Goal: Information Seeking & Learning: Understand process/instructions

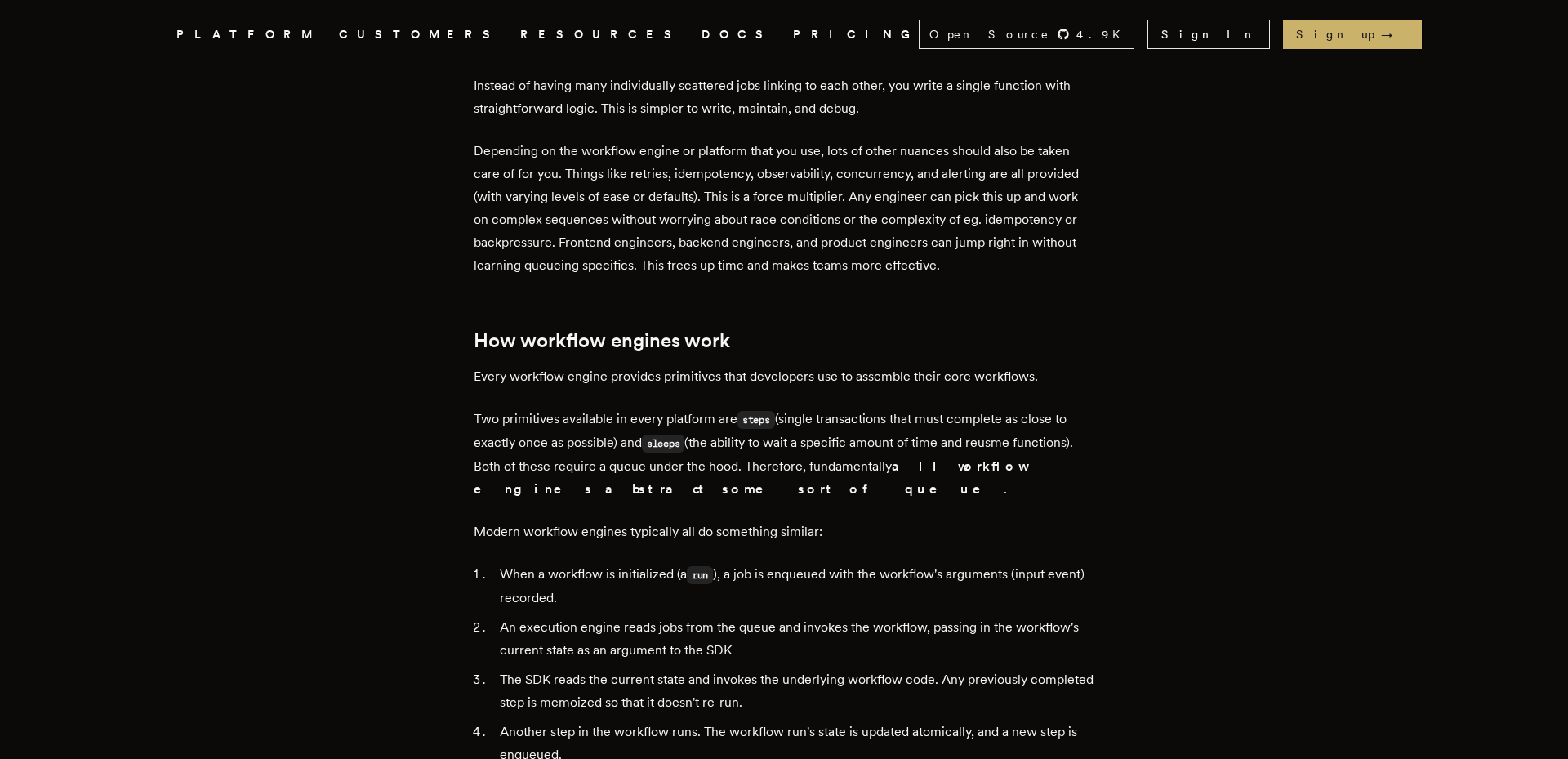
scroll to position [2533, 0]
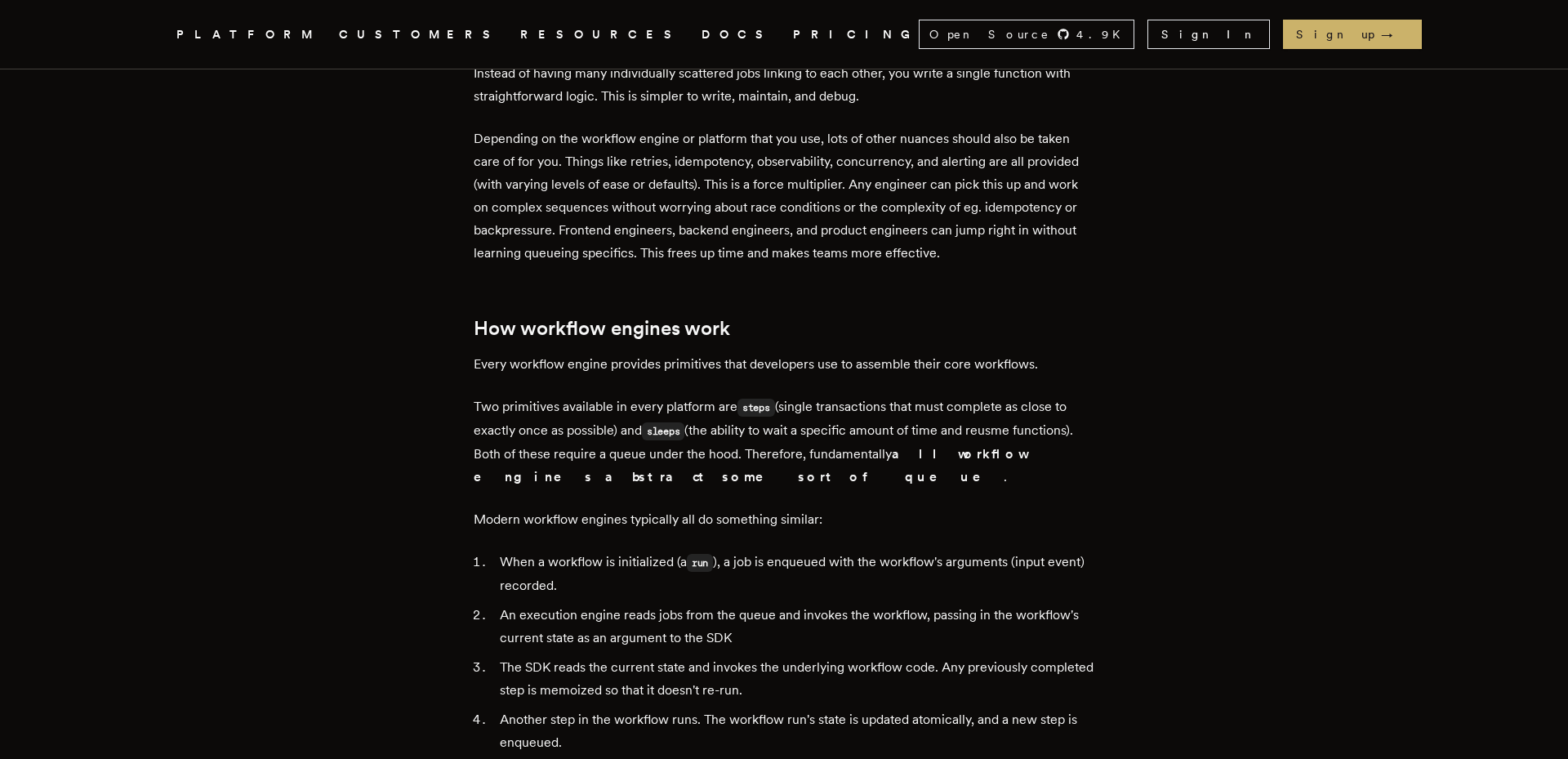
click at [173, 250] on div "How a durable workflow engine works: you might not need a queue Tony Holdstock-…" at bounding box center [784, 439] width 1307 height 5739
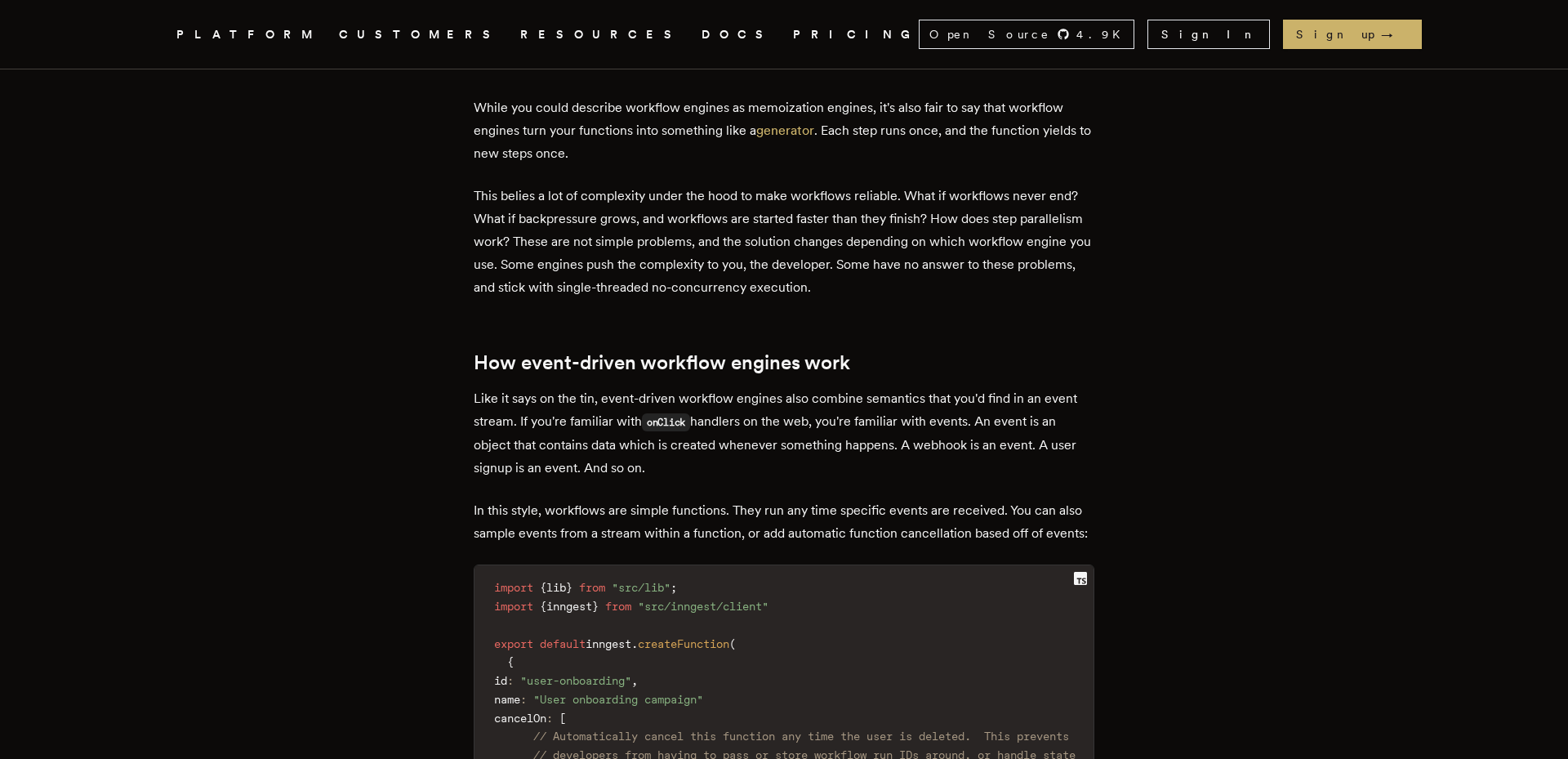
scroll to position [4018, 0]
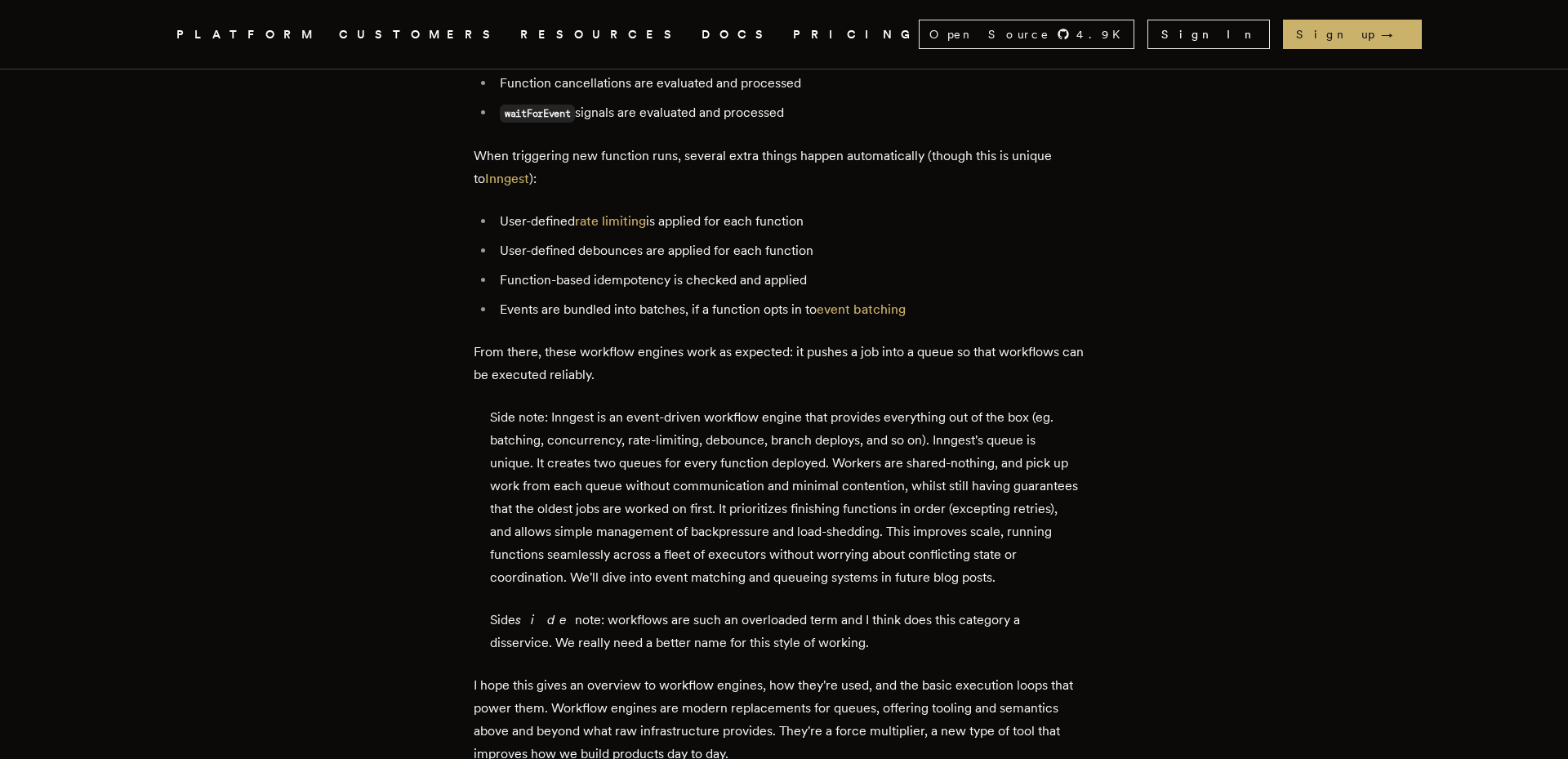
scroll to position [5503, 0]
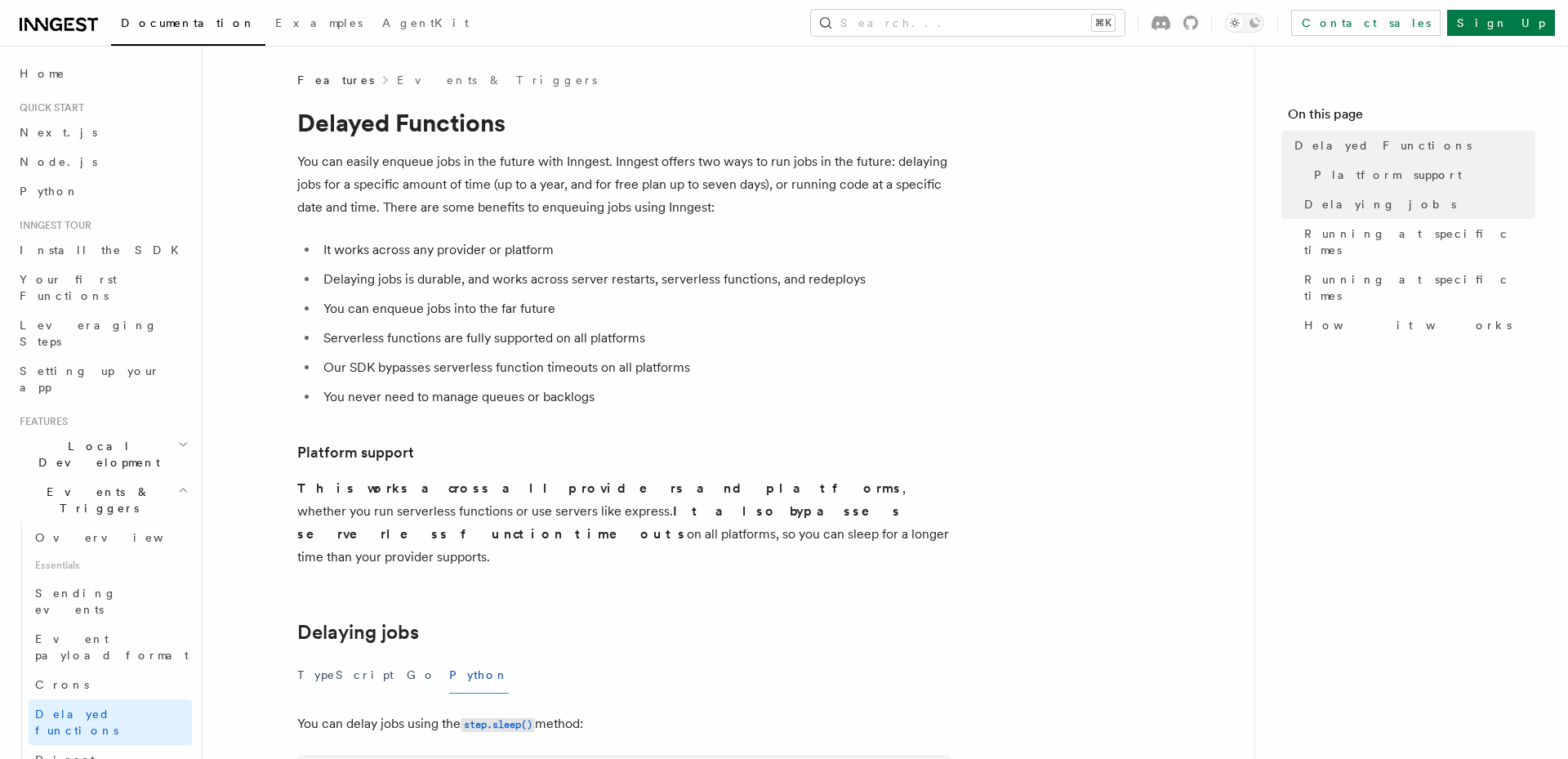
click at [420, 310] on li "You can enqueue jobs into the far future" at bounding box center [634, 308] width 632 height 23
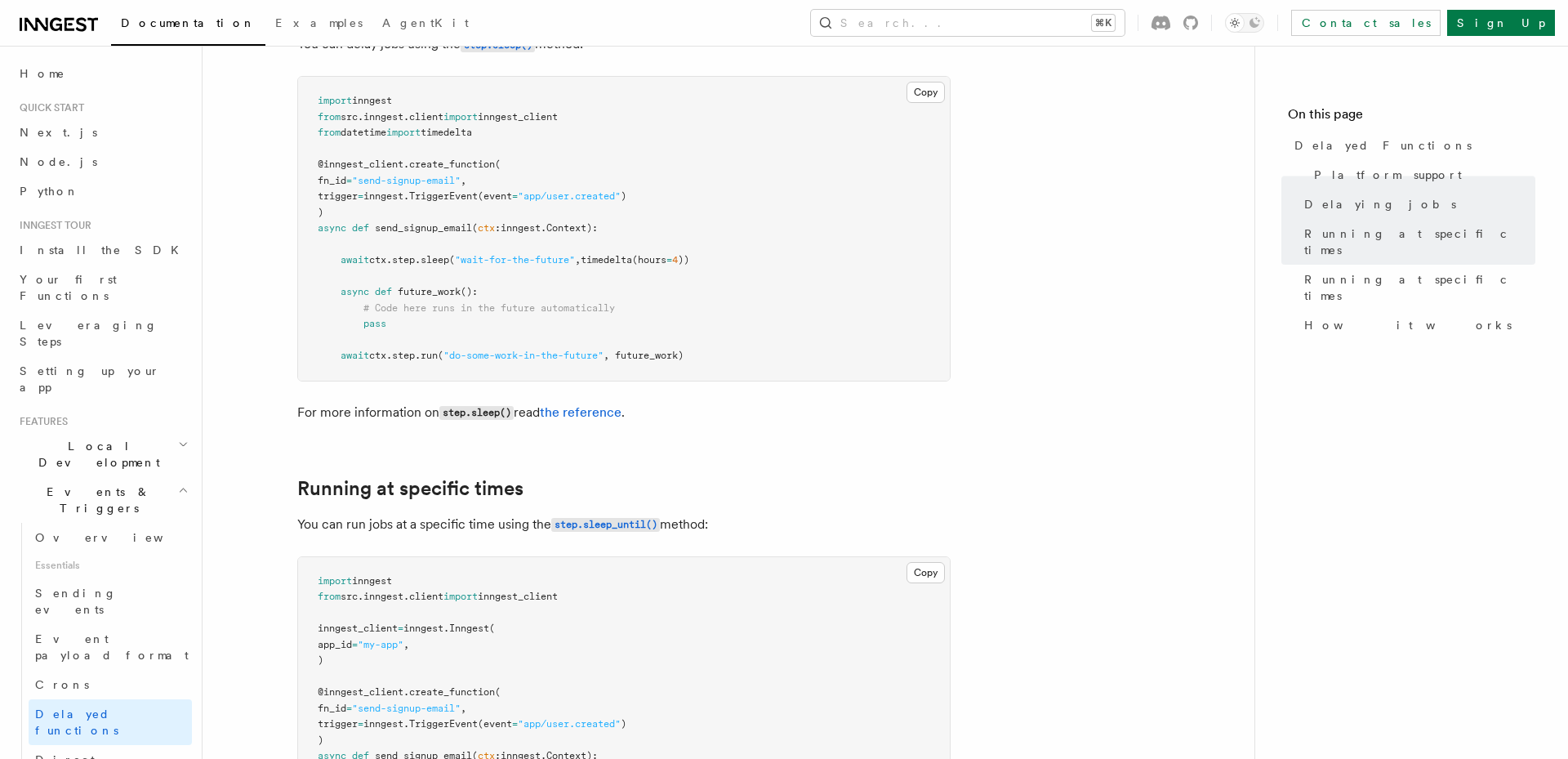
scroll to position [742, 0]
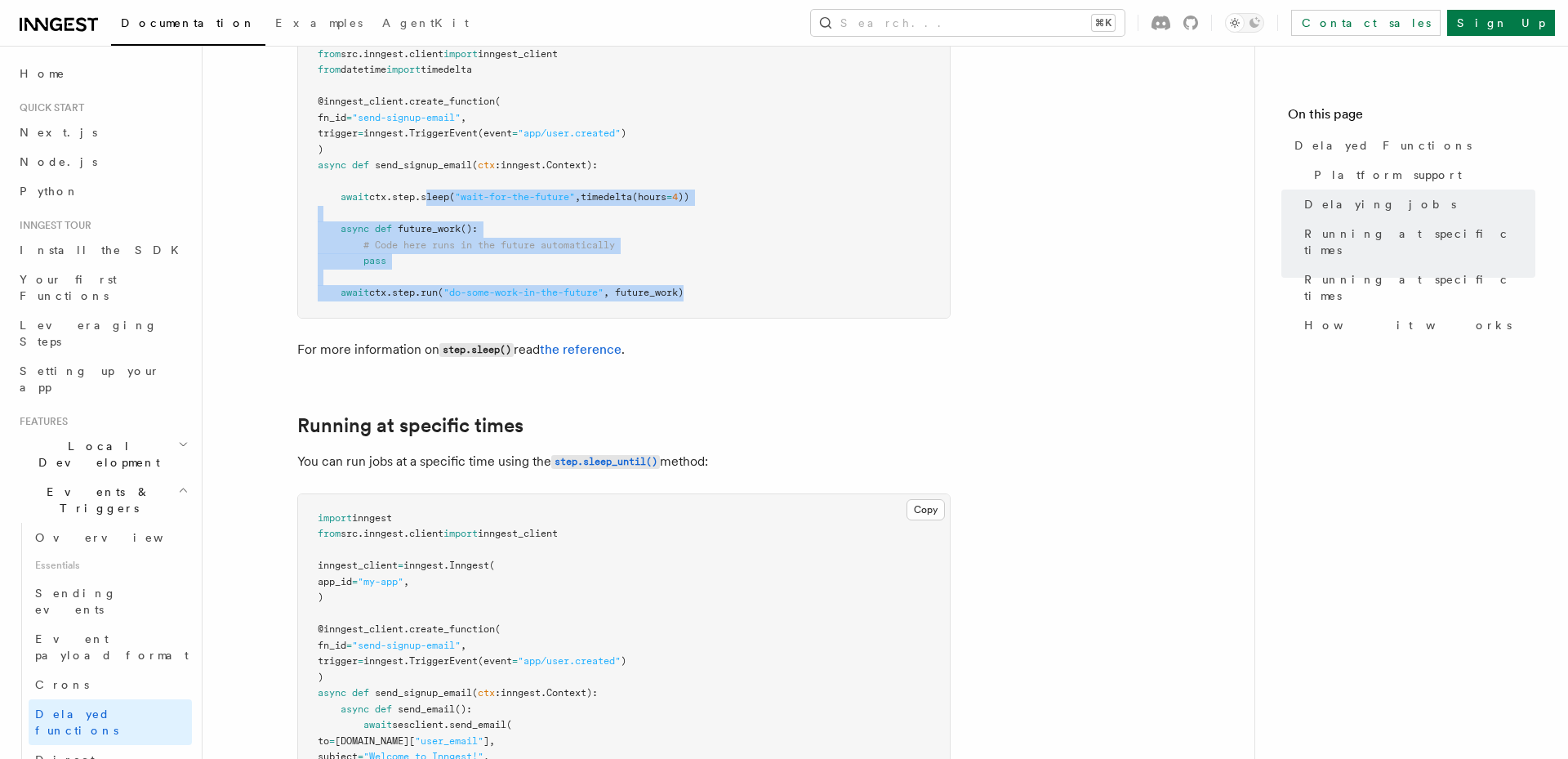
drag, startPoint x: 426, startPoint y: 288, endPoint x: 433, endPoint y: 180, distance: 108.0
click at [433, 180] on pre "import inngest from src . inngest . client import inngest_client from datetime …" at bounding box center [624, 166] width 652 height 304
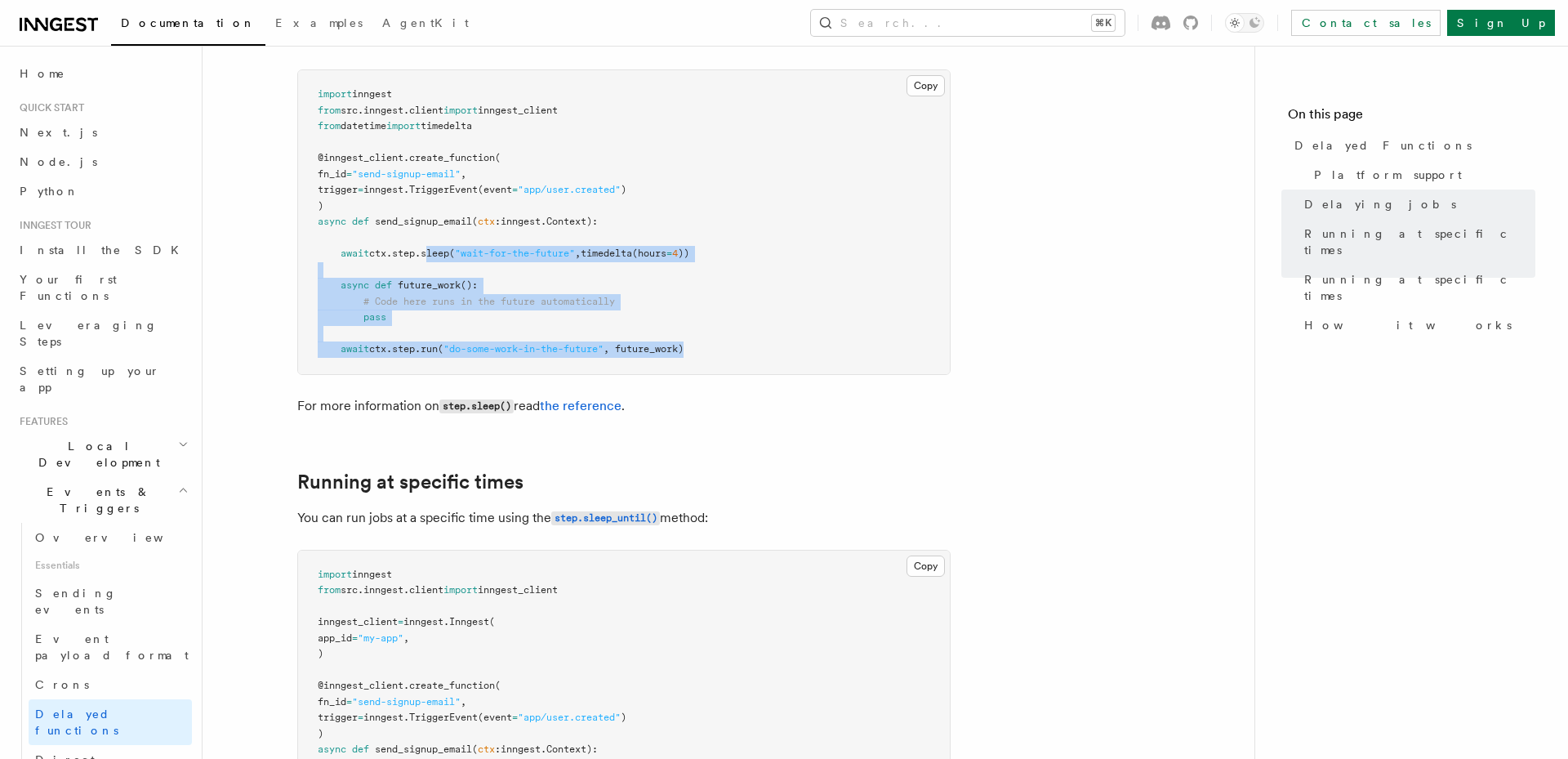
scroll to position [675, 0]
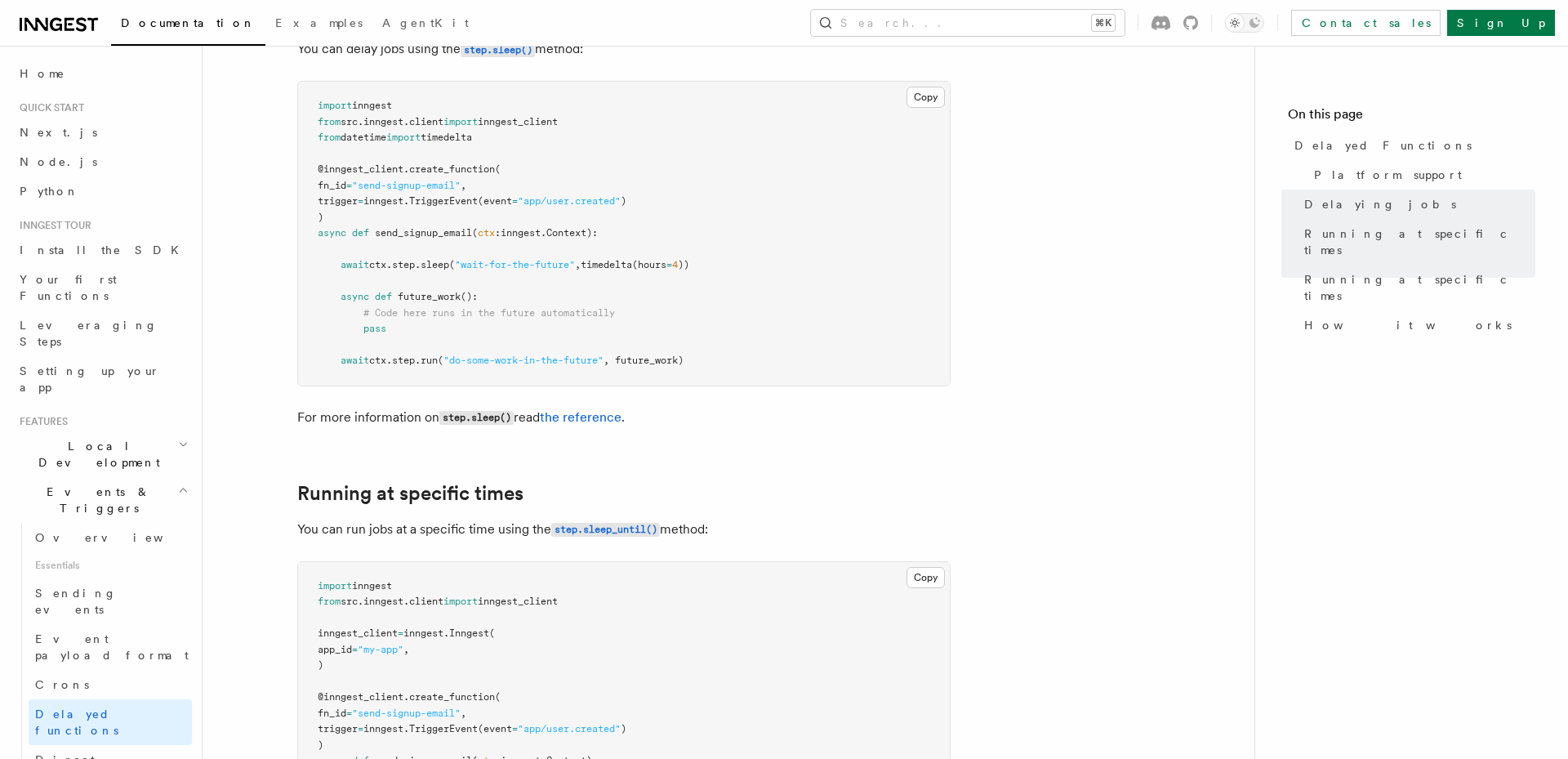
click at [409, 195] on span "inngest." at bounding box center [386, 200] width 46 height 11
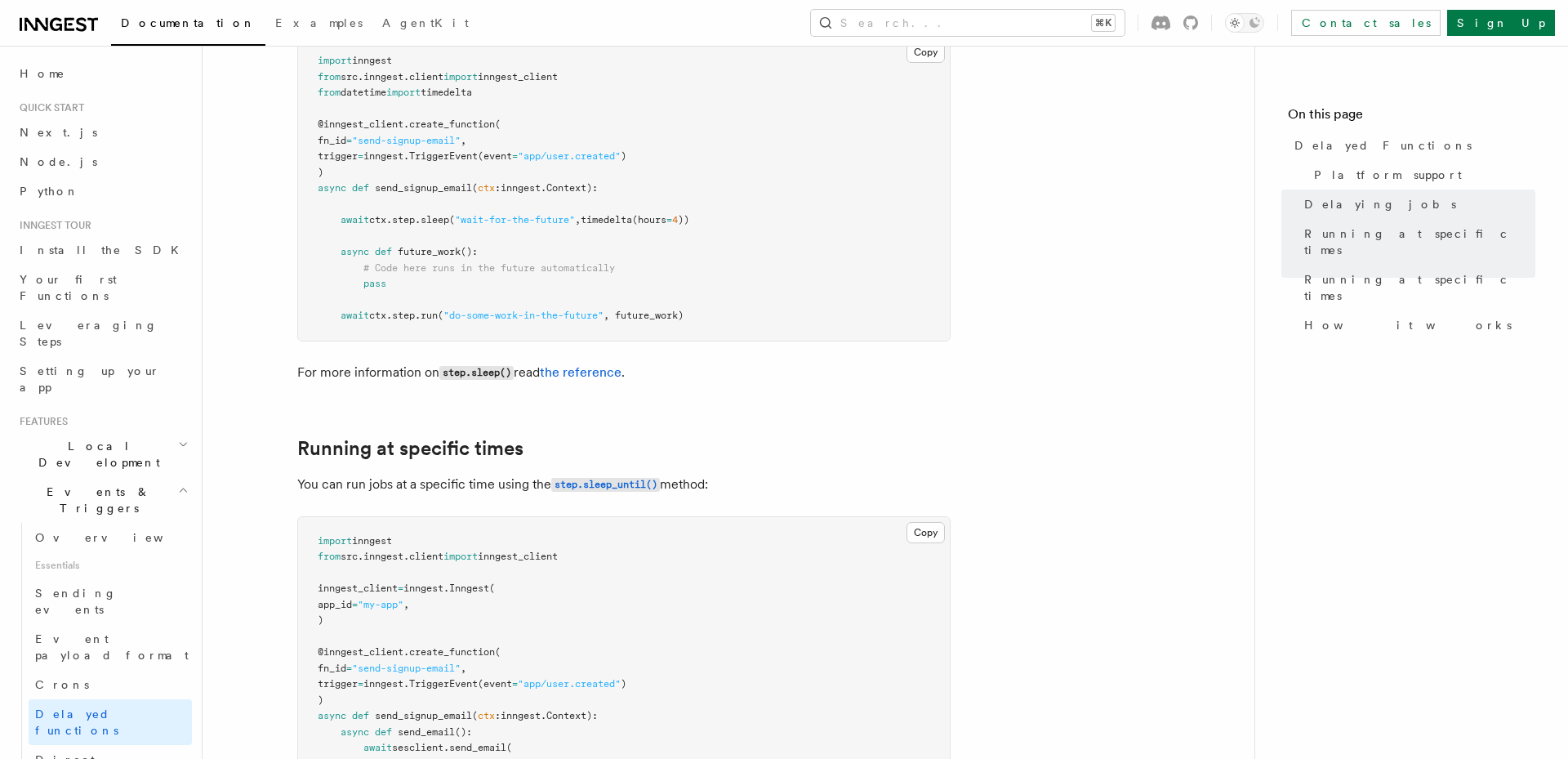
scroll to position [719, 0]
click at [482, 258] on pre "import inngest from src . inngest . client import inngest_client from datetime …" at bounding box center [624, 190] width 652 height 304
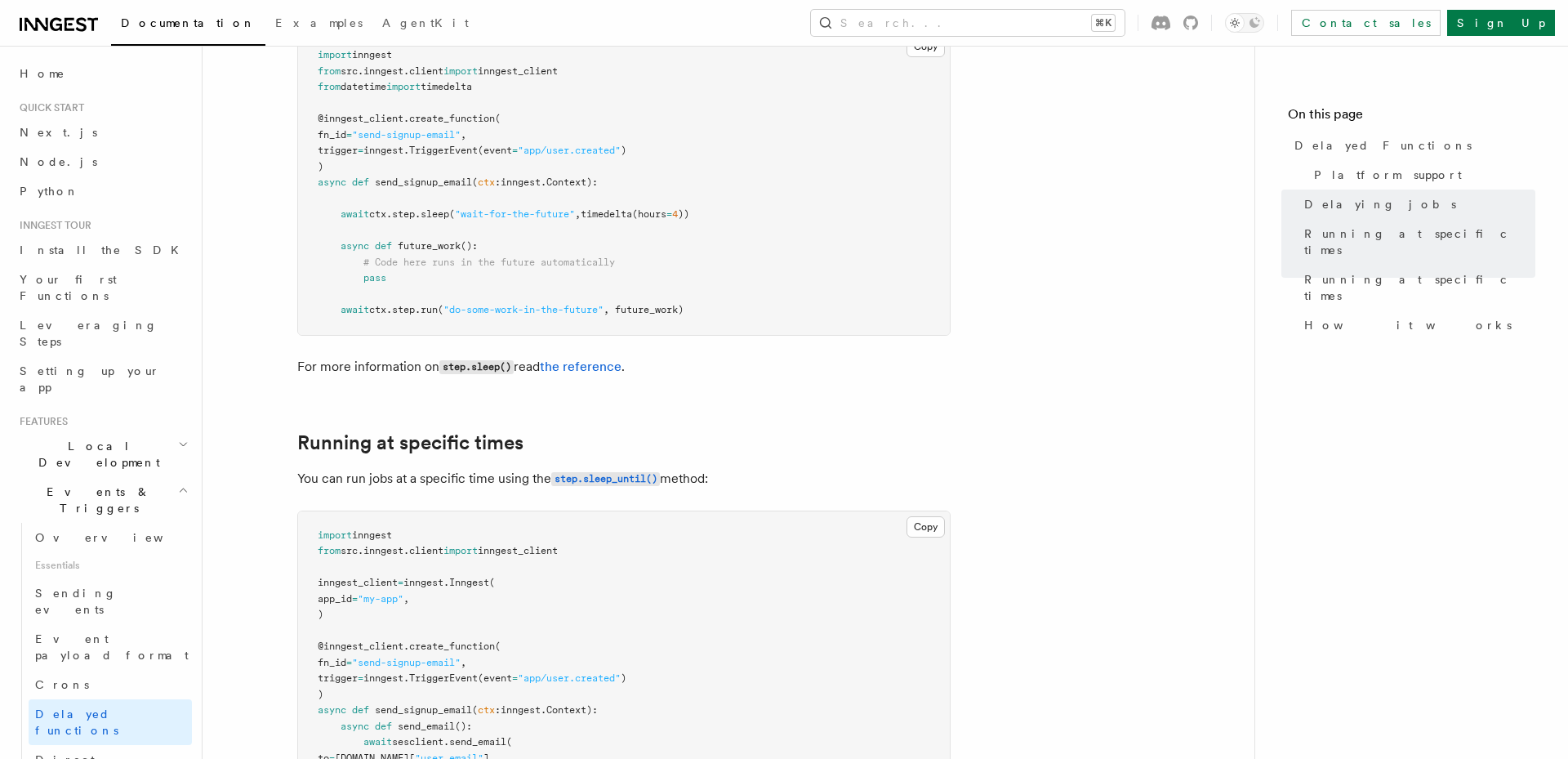
scroll to position [728, 0]
drag, startPoint x: 482, startPoint y: 258, endPoint x: 482, endPoint y: 209, distance: 49.0
click at [482, 209] on pre "import inngest from src . inngest . client import inngest_client from datetime …" at bounding box center [624, 180] width 652 height 304
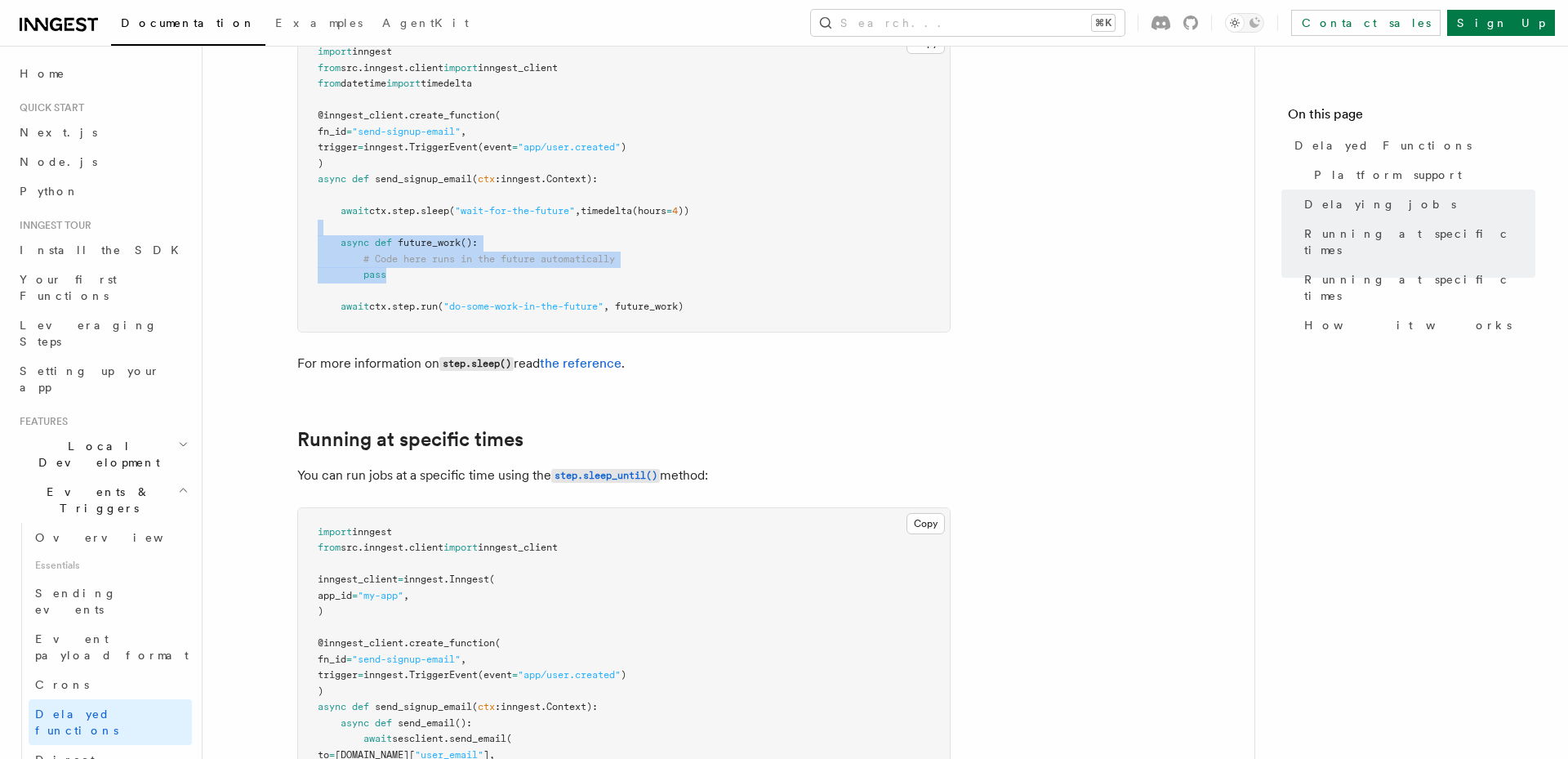
click at [482, 209] on pre "import inngest from src . inngest . client import inngest_client from datetime …" at bounding box center [624, 180] width 652 height 304
drag, startPoint x: 482, startPoint y: 209, endPoint x: 527, endPoint y: 274, distance: 78.6
click at [527, 272] on pre "import inngest from src . inngest . client import inngest_client from datetime …" at bounding box center [624, 180] width 652 height 304
click at [527, 274] on pre "import inngest from src . inngest . client import inngest_client from datetime …" at bounding box center [624, 180] width 652 height 304
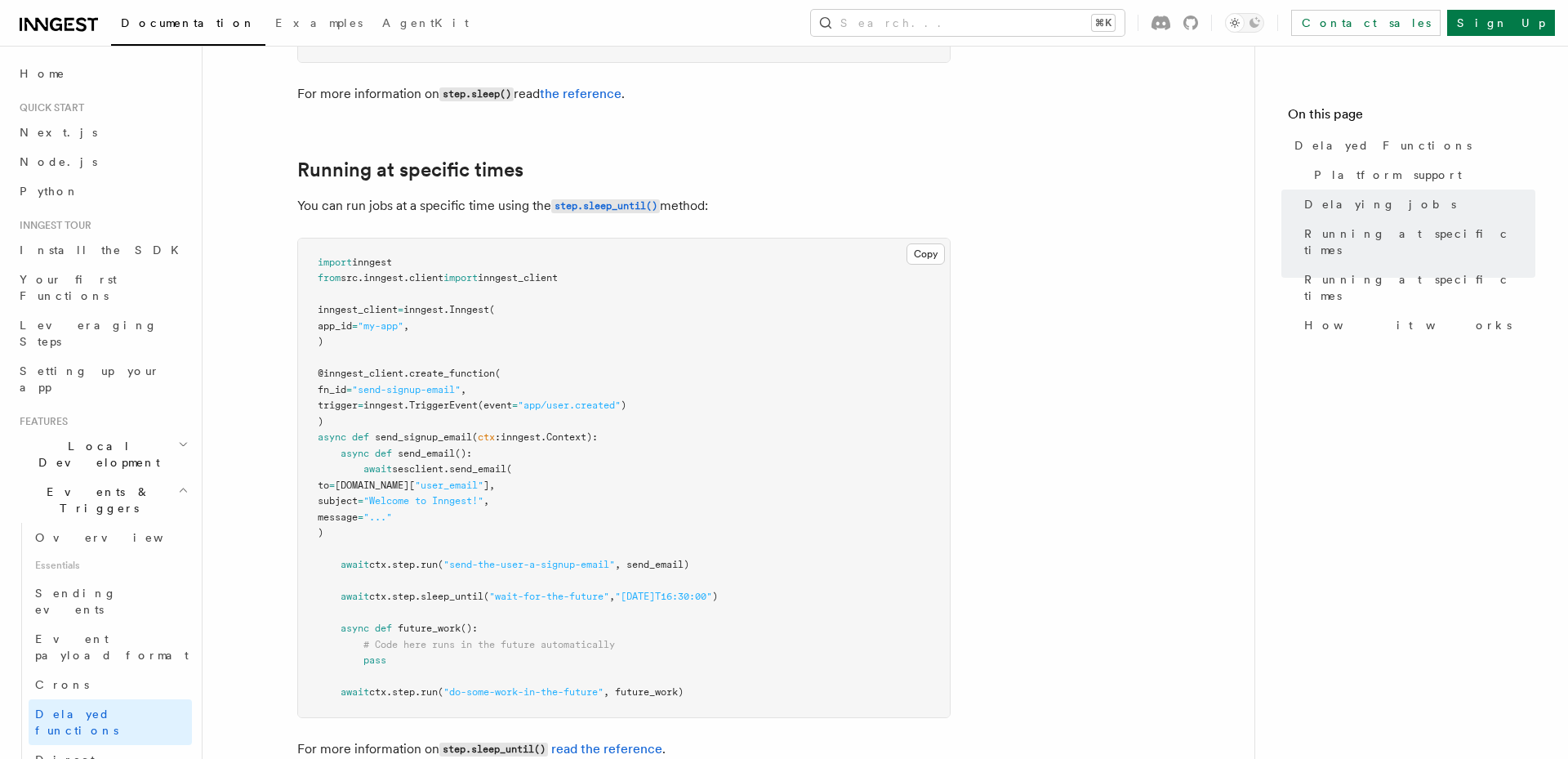
scroll to position [1009, 0]
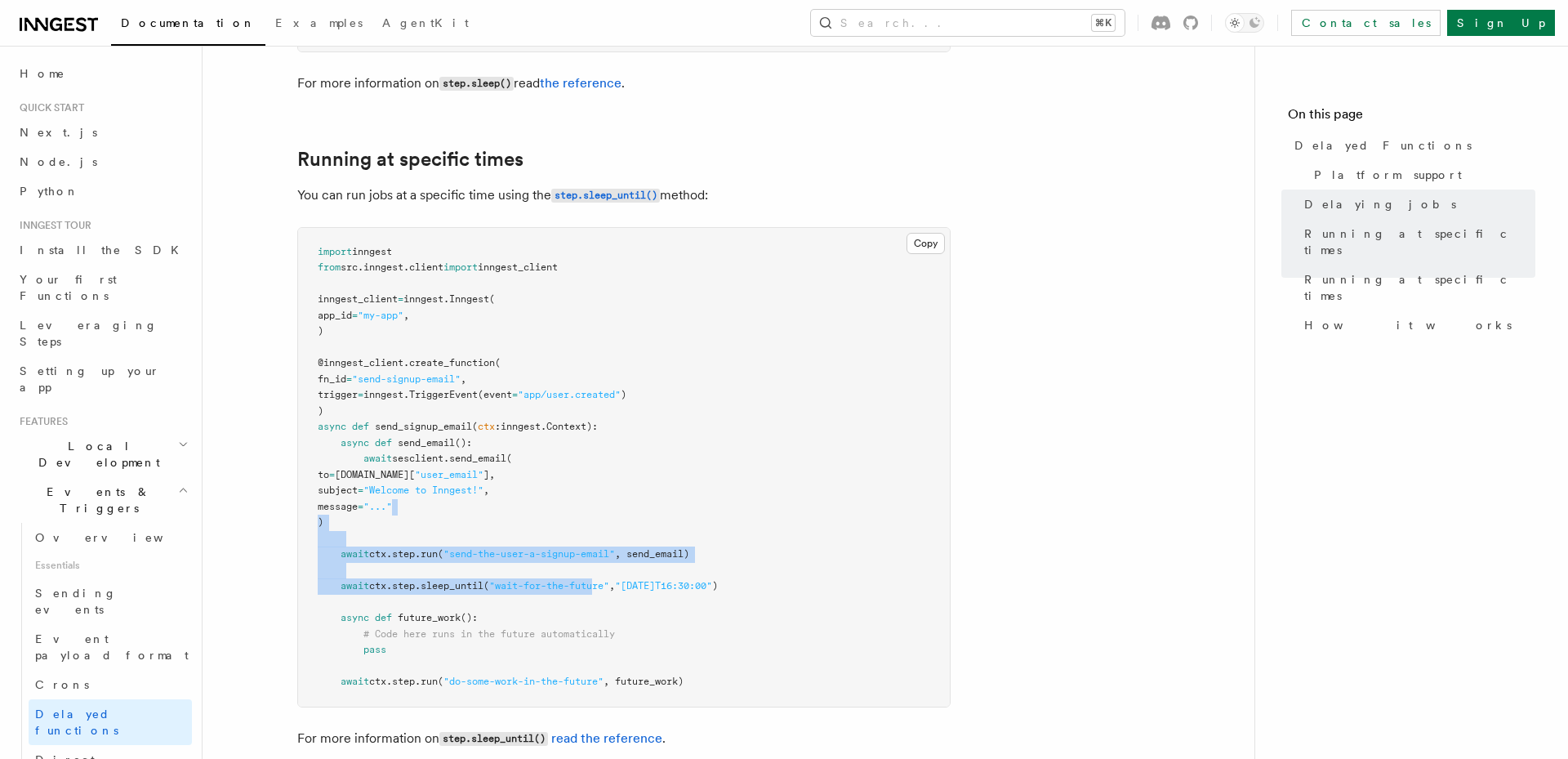
drag, startPoint x: 588, startPoint y: 478, endPoint x: 610, endPoint y: 584, distance: 108.4
click at [610, 584] on pre "import inngest from src . inngest . client import inngest_client inngest_client…" at bounding box center [624, 467] width 652 height 479
drag, startPoint x: 610, startPoint y: 584, endPoint x: 607, endPoint y: 523, distance: 60.5
click at [607, 523] on pre "import inngest from src . inngest . client import inngest_client inngest_client…" at bounding box center [624, 467] width 652 height 479
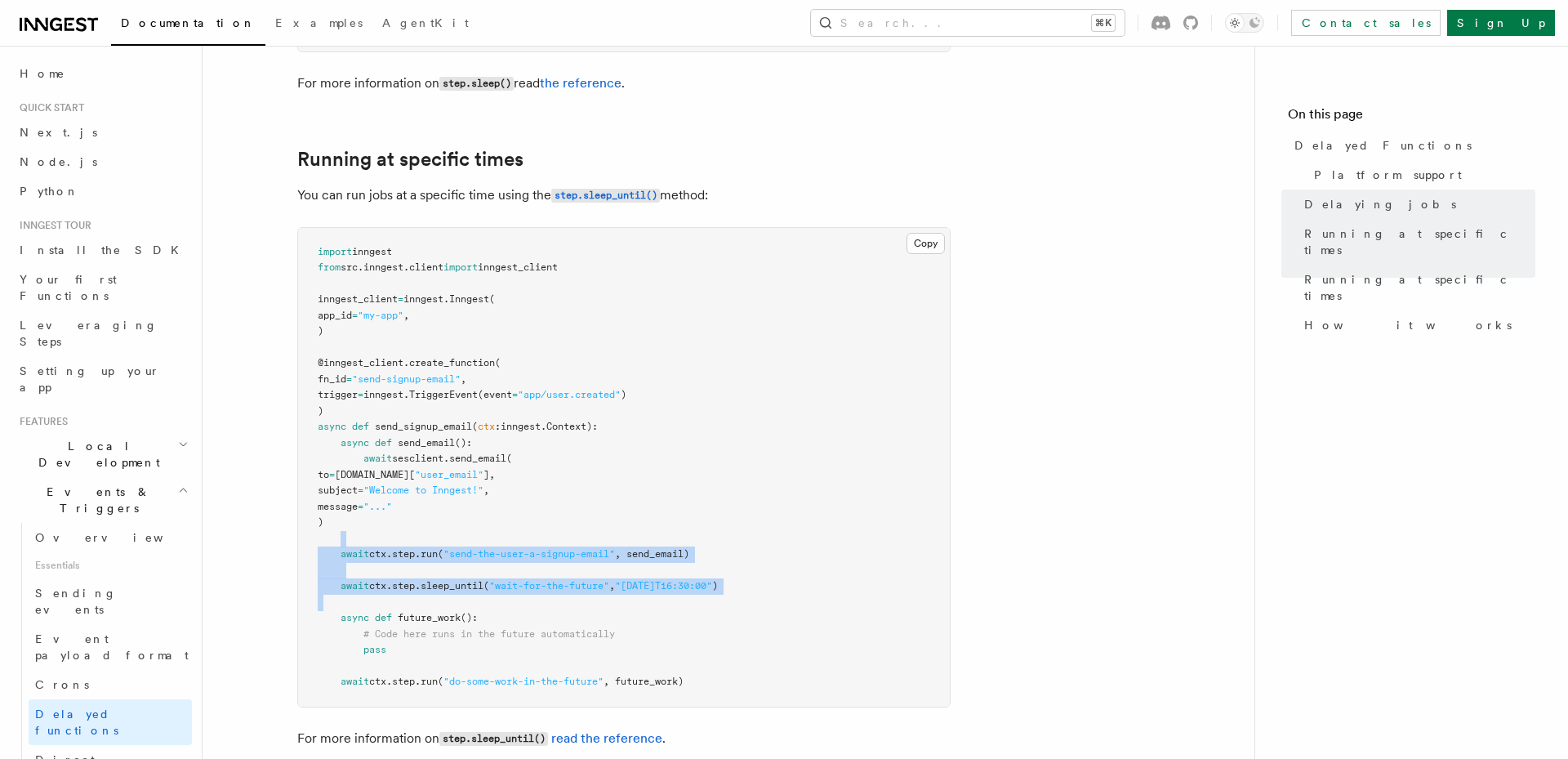
click at [607, 523] on pre "import inngest from src . inngest . client import inngest_client inngest_client…" at bounding box center [624, 467] width 652 height 479
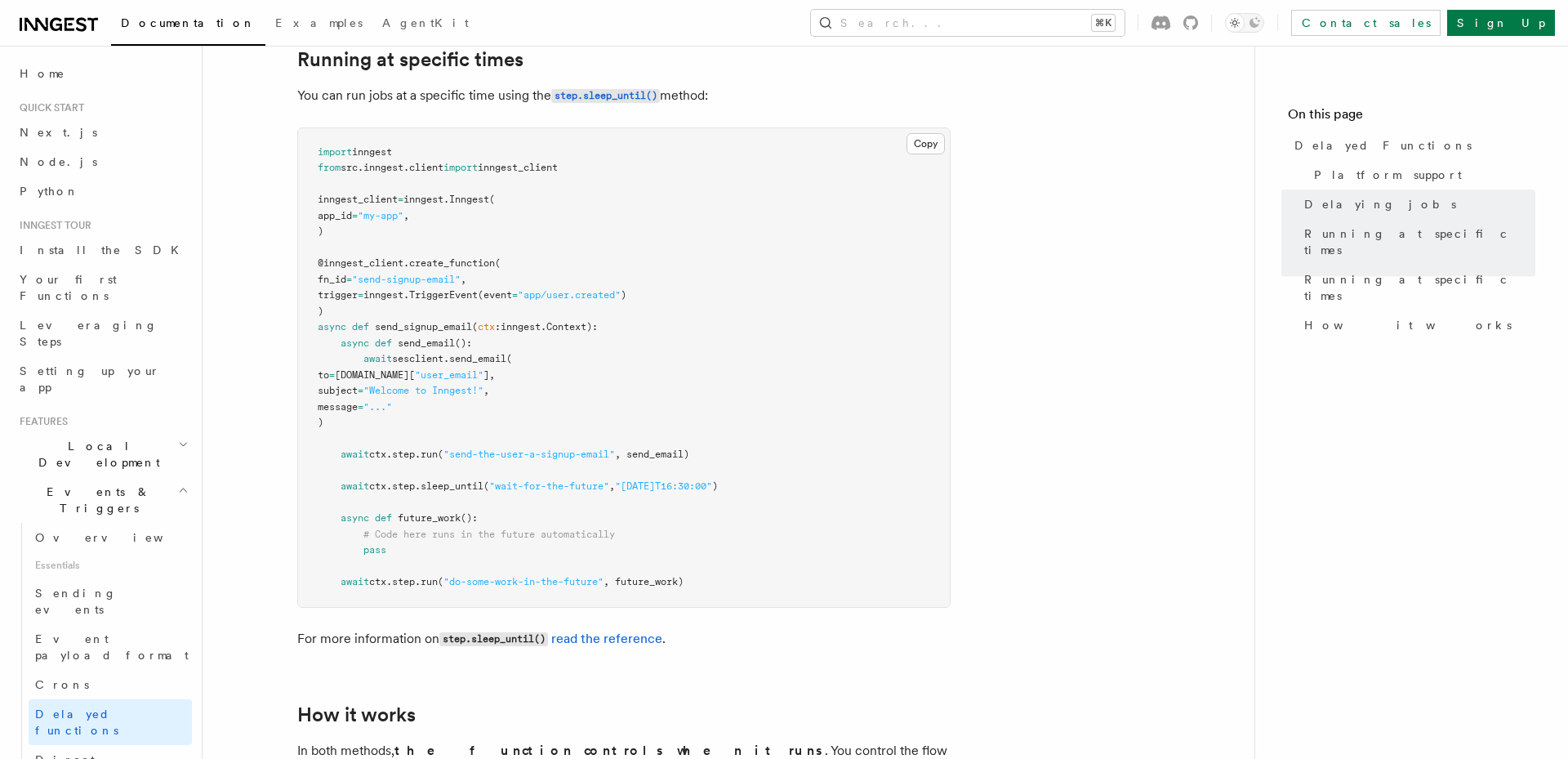
scroll to position [1120, 0]
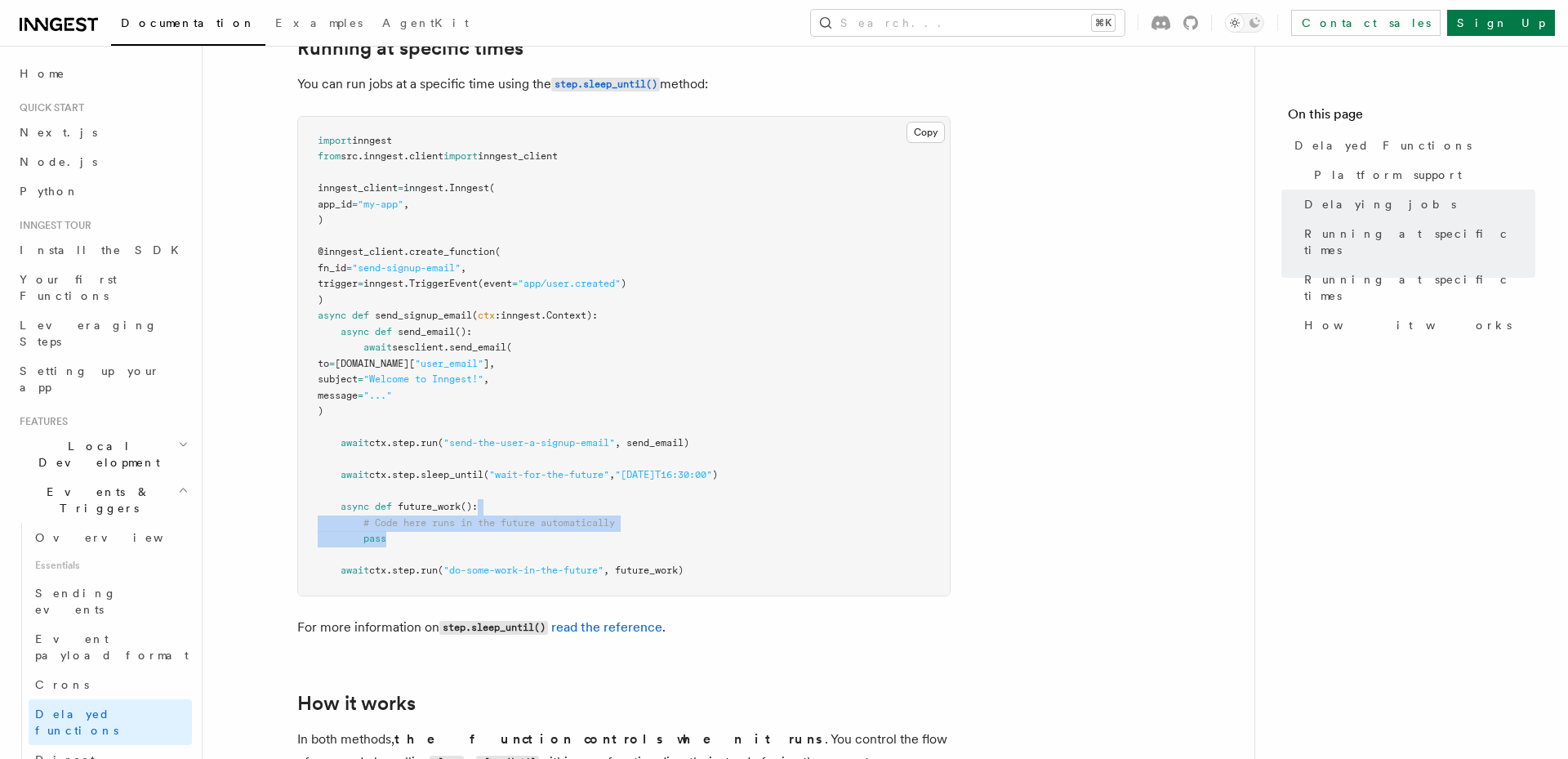
drag, startPoint x: 607, startPoint y: 523, endPoint x: 599, endPoint y: 485, distance: 39.1
click at [599, 485] on pre "import inngest from src . inngest . client import inngest_client inngest_client…" at bounding box center [624, 356] width 652 height 479
drag, startPoint x: 599, startPoint y: 485, endPoint x: 603, endPoint y: 519, distance: 34.5
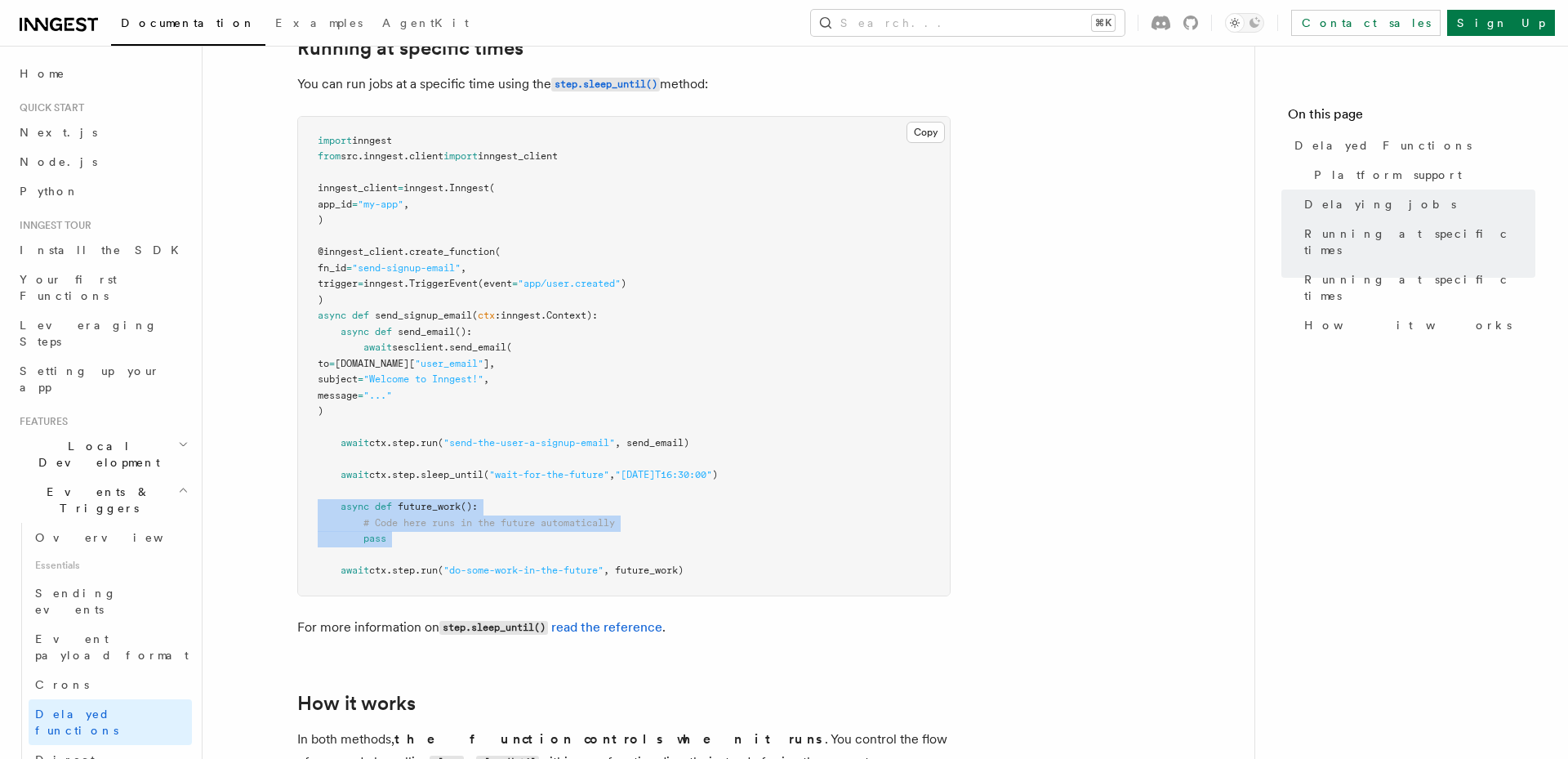
click at [603, 519] on pre "import inngest from src . inngest . client import inngest_client inngest_client…" at bounding box center [624, 356] width 652 height 479
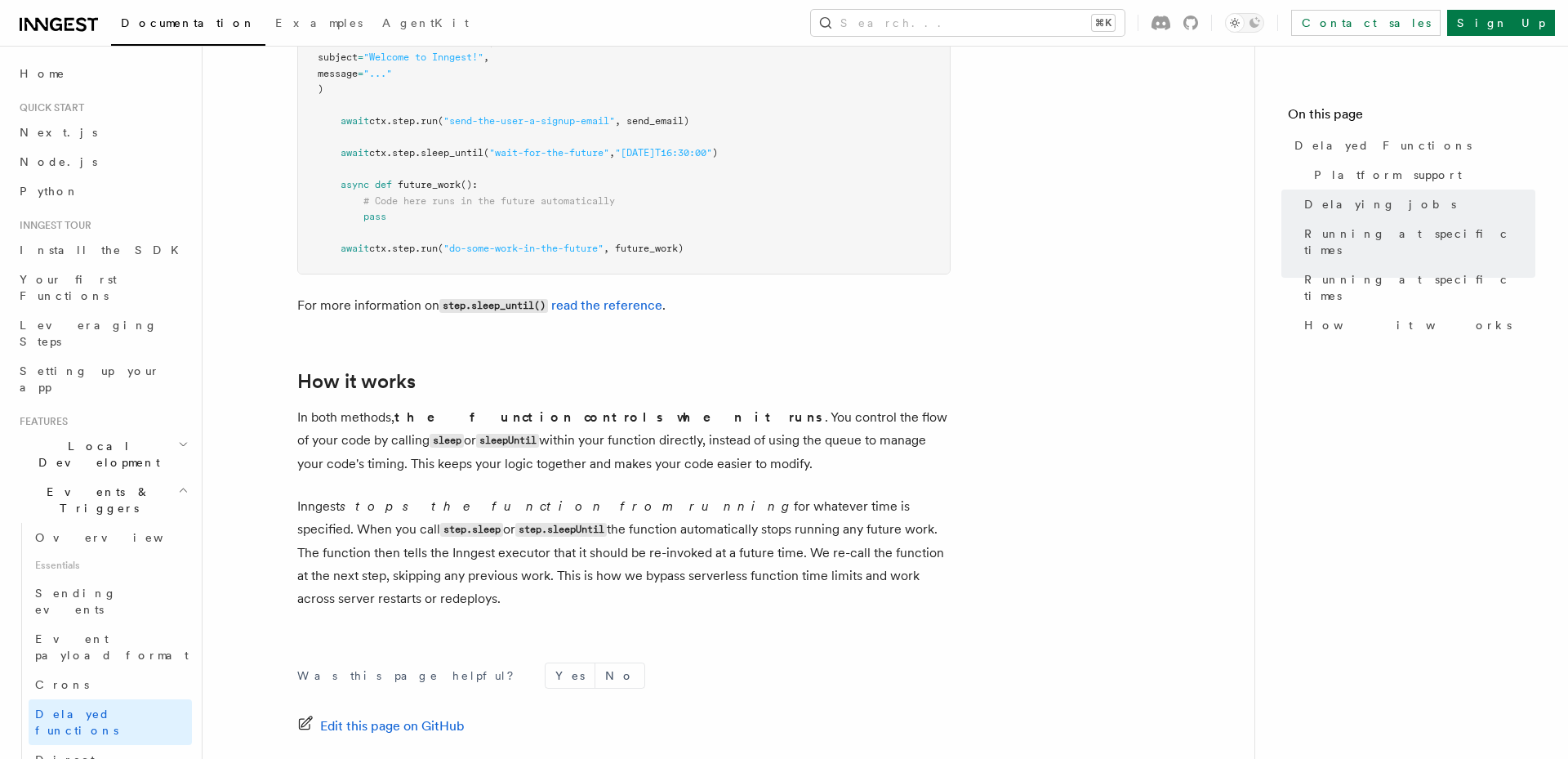
scroll to position [1457, 0]
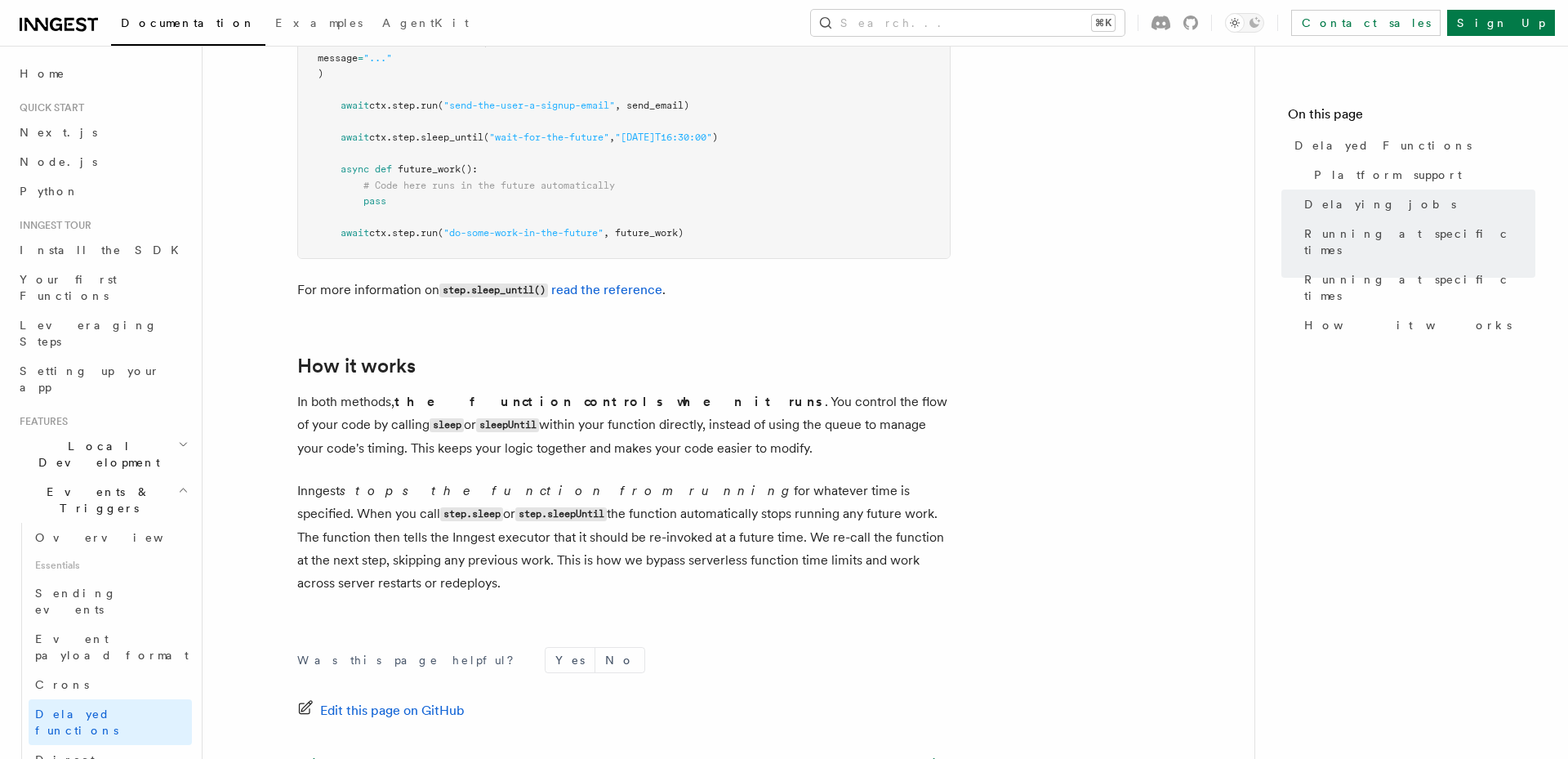
click at [469, 439] on p "In both methods, the function controls when it runs . You control the flow of y…" at bounding box center [623, 424] width 653 height 69
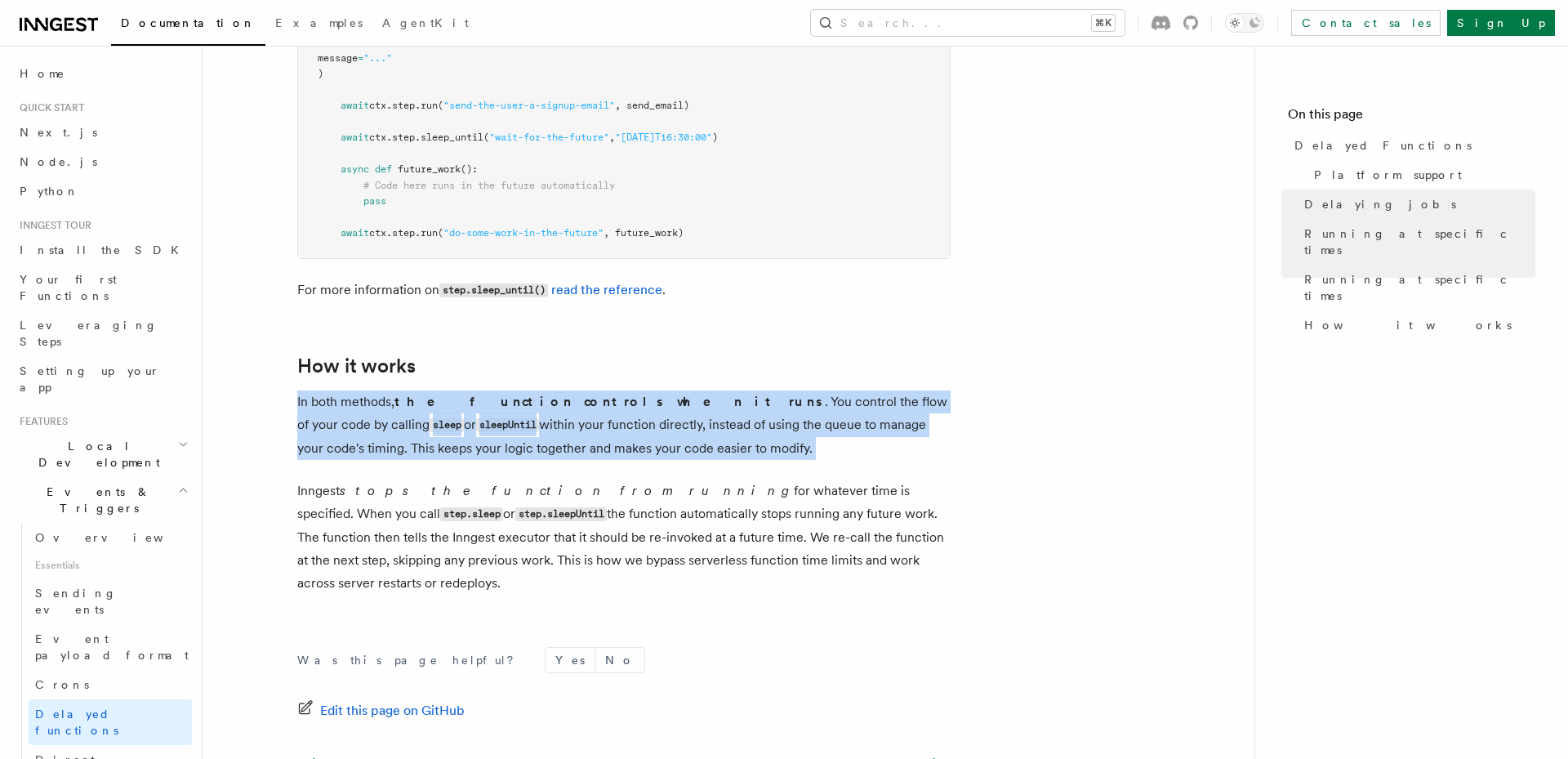
drag, startPoint x: 469, startPoint y: 439, endPoint x: 463, endPoint y: 389, distance: 51.0
click at [463, 390] on p "In both methods, the function controls when it runs . You control the flow of y…" at bounding box center [623, 424] width 653 height 69
